Goal: Transaction & Acquisition: Purchase product/service

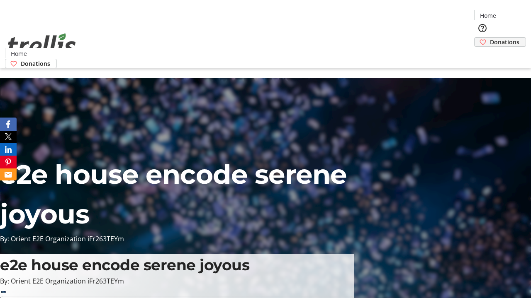
click at [489, 38] on span "Donations" at bounding box center [503, 42] width 29 height 9
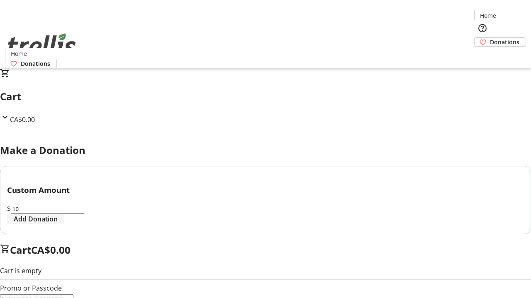
click at [58, 224] on span "Add Donation" at bounding box center [36, 219] width 44 height 10
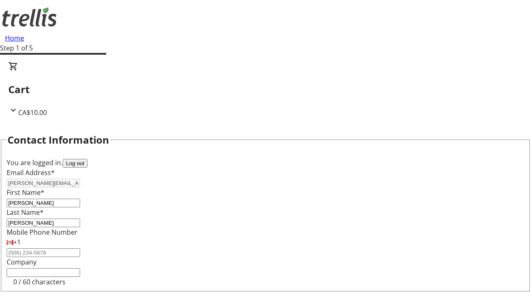
select select "BC"
select select "CA"
type input "Kelowna"
type input "V1Y 0C2"
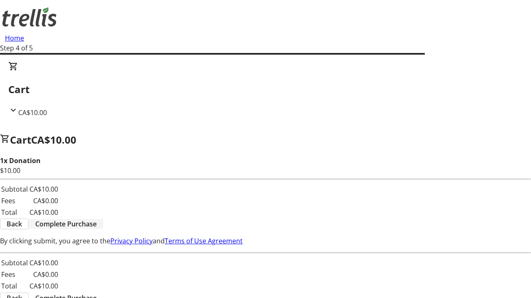
click at [97, 219] on span "Complete Purchase" at bounding box center [65, 224] width 61 height 10
